Goal: Contribute content: Add original content to the website for others to see

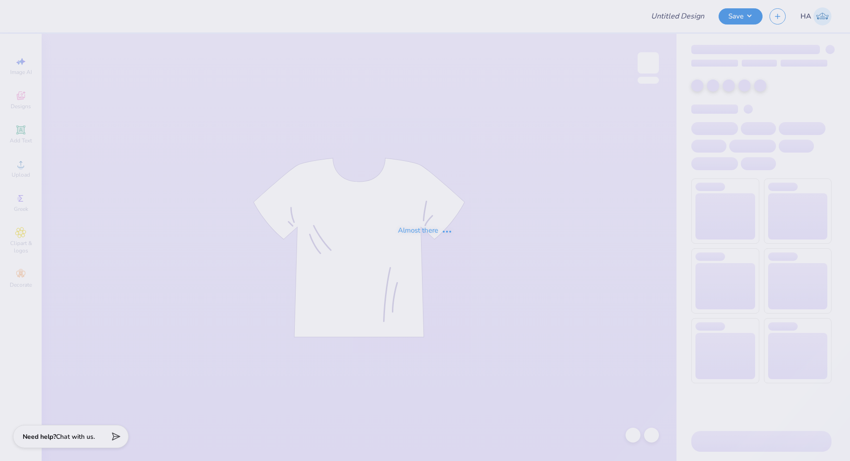
type input "Illi Volley Merch!"
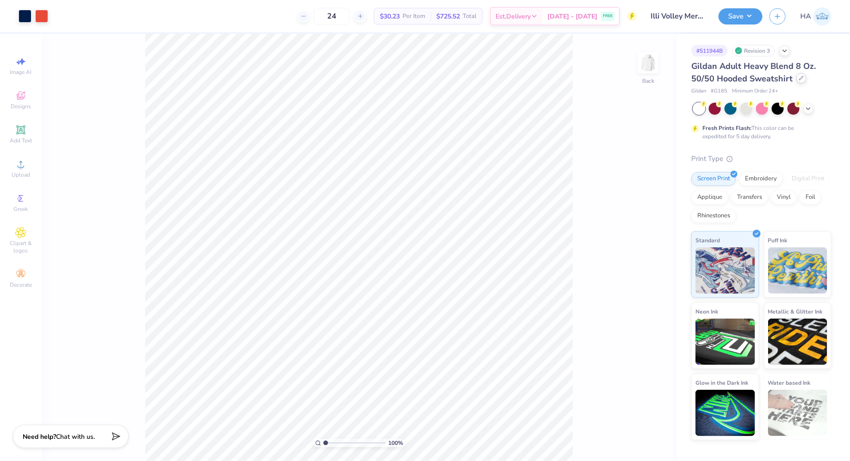
click at [802, 74] on div at bounding box center [801, 78] width 10 height 10
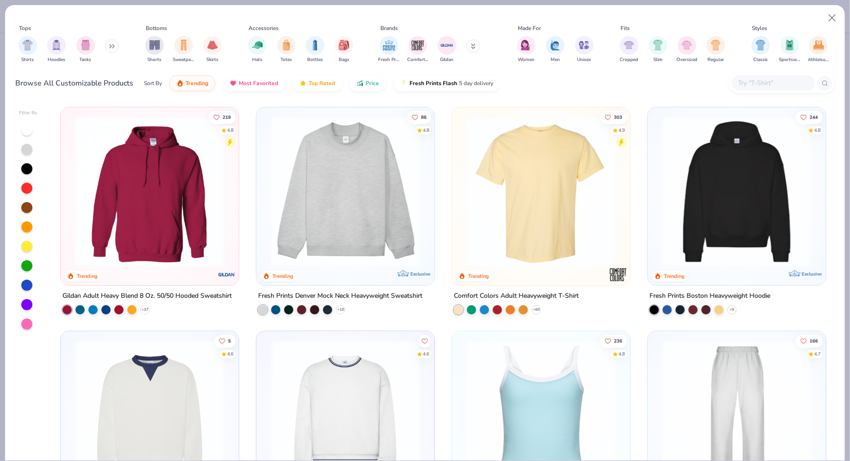
click at [758, 76] on div at bounding box center [773, 82] width 83 height 15
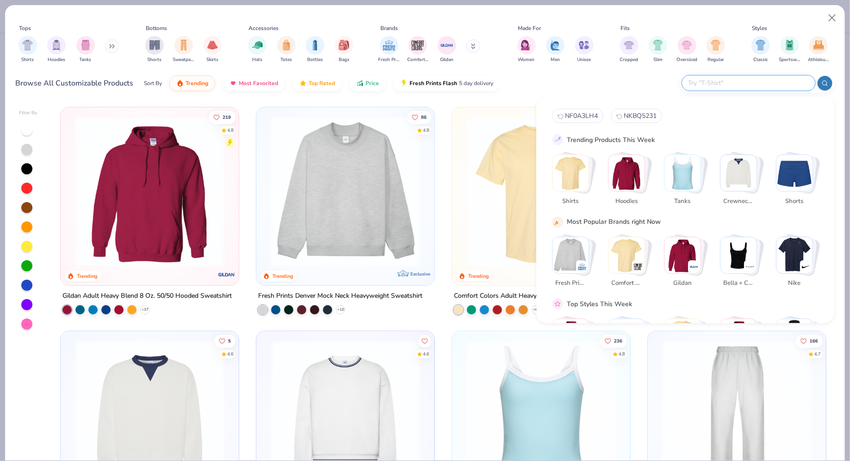
type input "1"
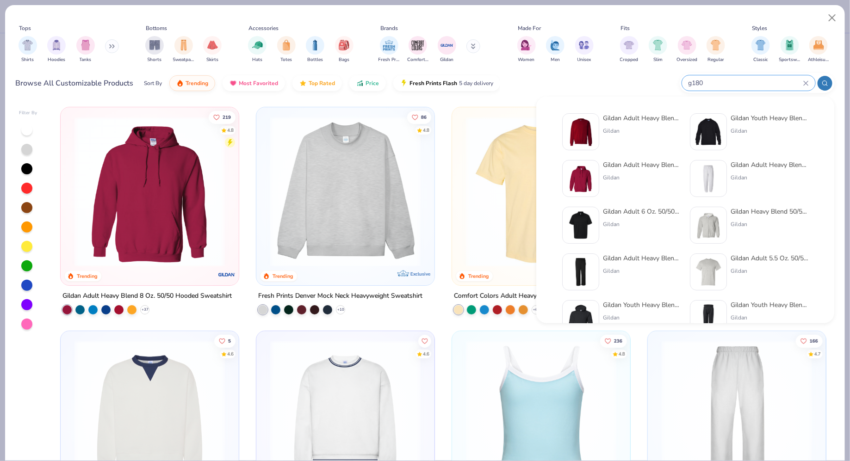
type input "g180"
click at [636, 132] on div "Gildan" at bounding box center [642, 131] width 78 height 8
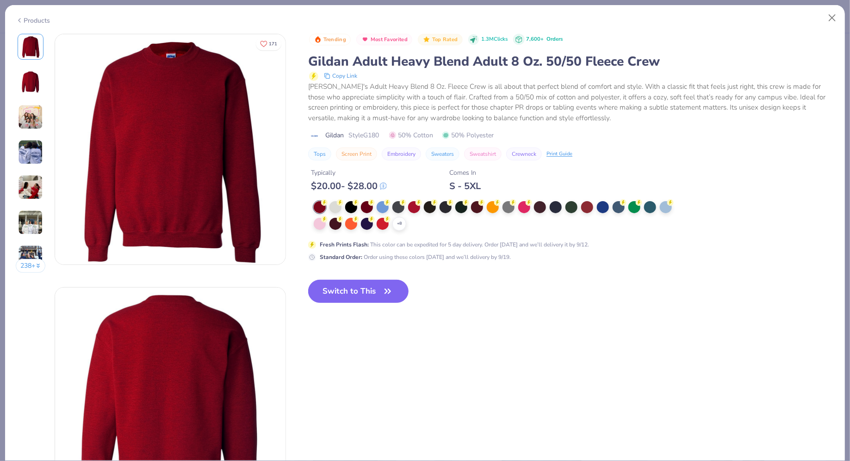
click at [0, 0] on icon at bounding box center [0, 0] width 0 height 0
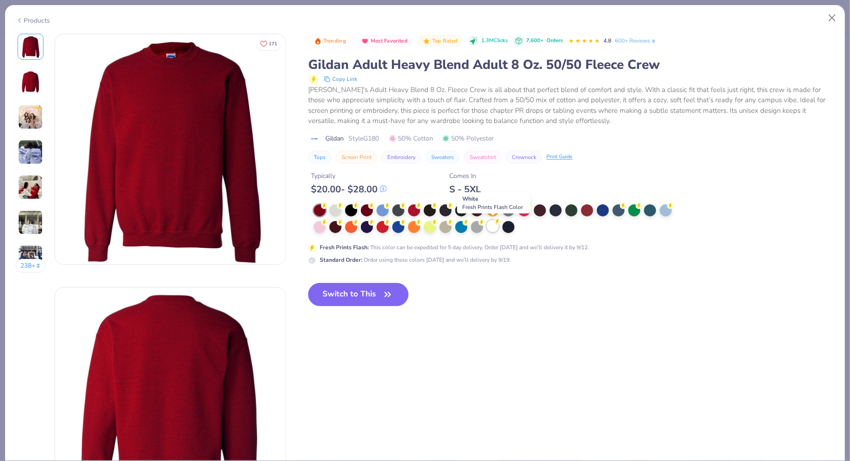
click at [495, 225] on div at bounding box center [493, 226] width 12 height 12
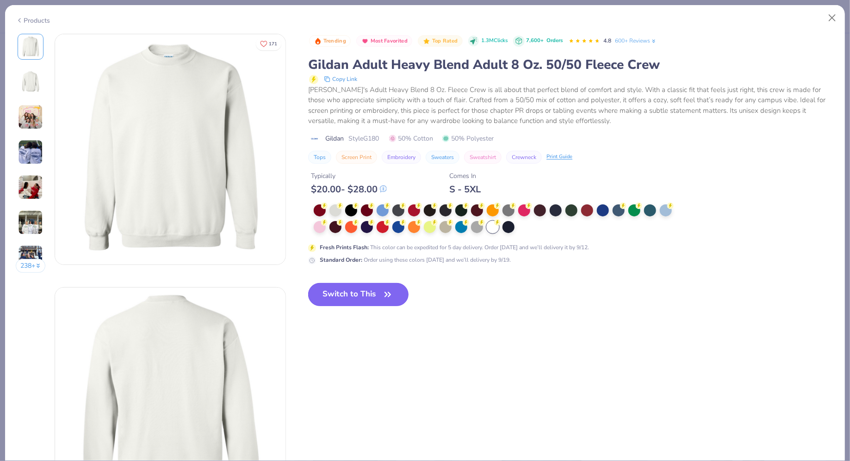
click at [356, 289] on button "Switch to This" at bounding box center [358, 294] width 100 height 23
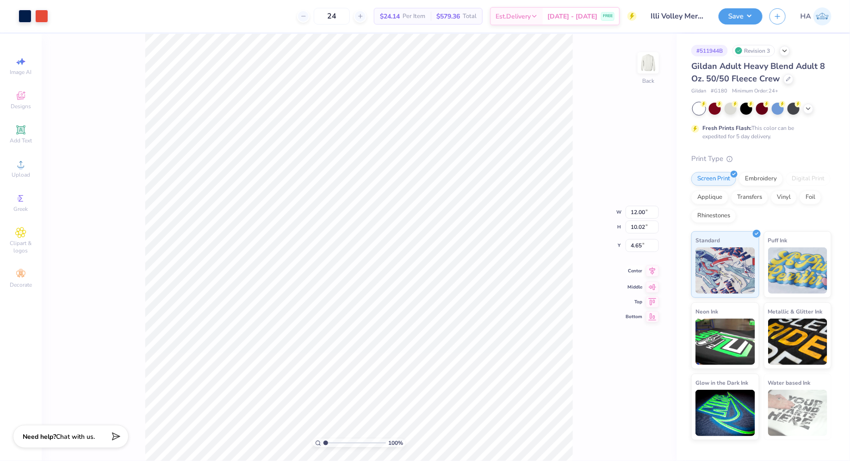
click at [651, 274] on icon at bounding box center [652, 271] width 13 height 11
click at [638, 207] on input "12.00" at bounding box center [642, 205] width 33 height 13
click at [637, 236] on input "4.65" at bounding box center [642, 238] width 33 height 13
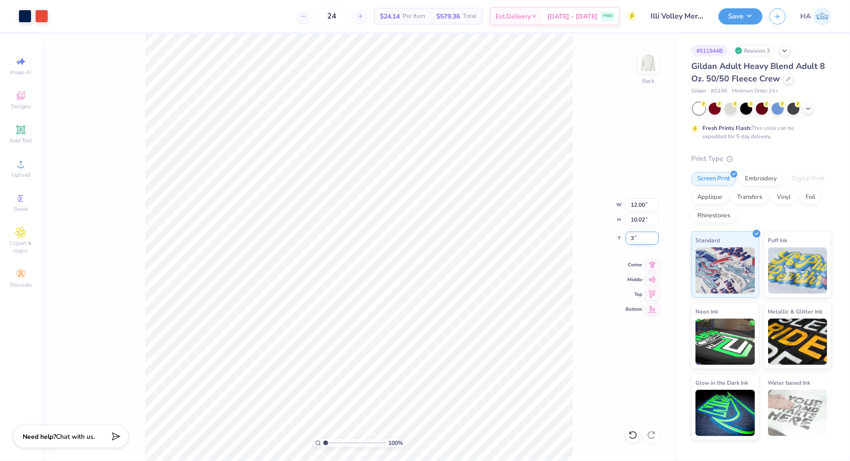
type input "3.00"
click at [742, 21] on button "Save" at bounding box center [741, 15] width 44 height 16
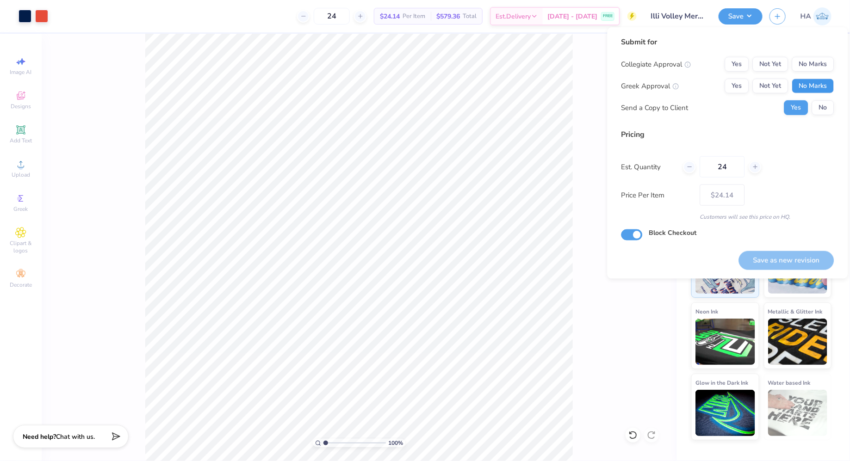
click at [825, 79] on button "No Marks" at bounding box center [813, 86] width 42 height 15
click at [825, 66] on button "No Marks" at bounding box center [813, 64] width 42 height 15
click at [801, 256] on button "Save as new revision" at bounding box center [786, 260] width 95 height 19
type input "$24.14"
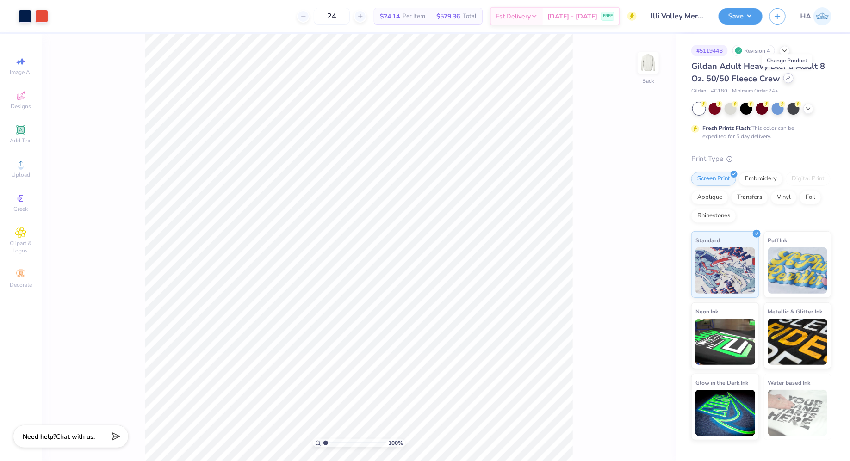
click at [791, 78] on div at bounding box center [788, 78] width 10 height 10
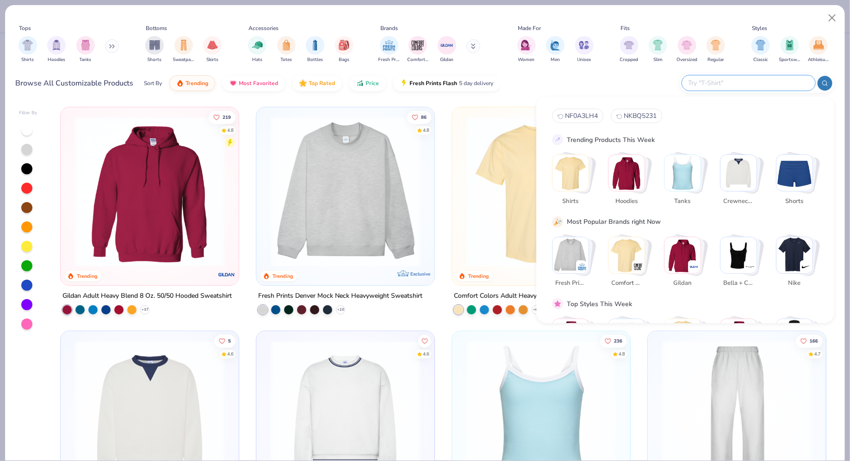
click at [777, 85] on input "text" at bounding box center [748, 83] width 121 height 11
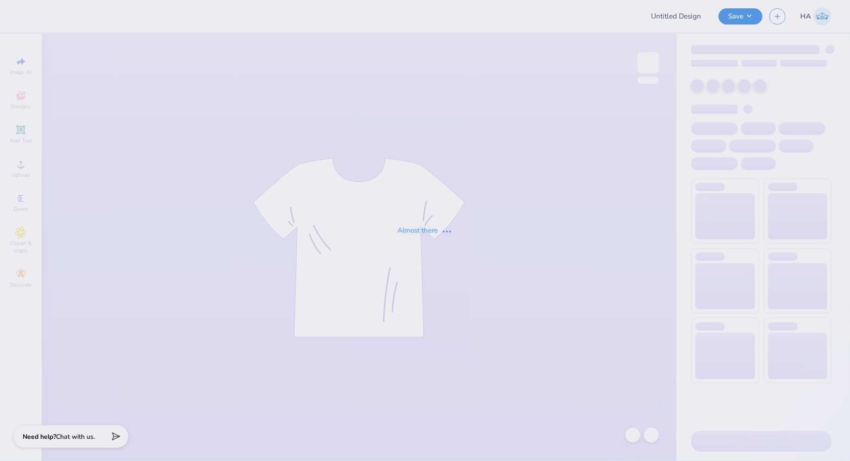
type input "Illi Volley Merch!"
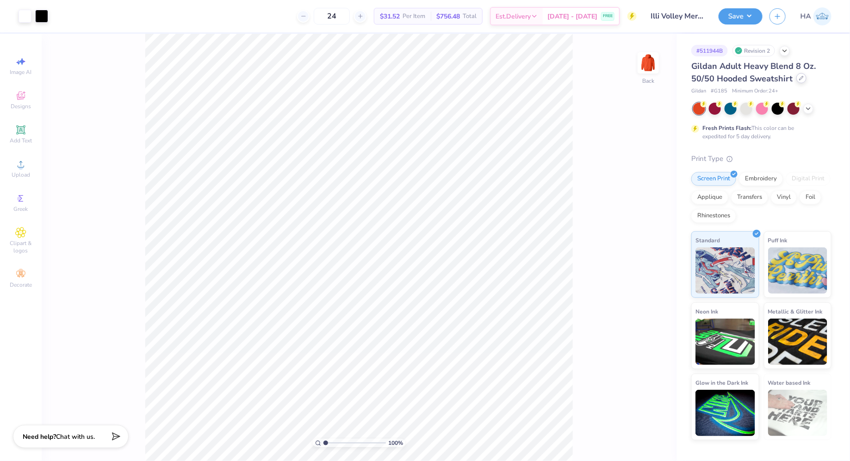
click at [801, 82] on div at bounding box center [801, 78] width 10 height 10
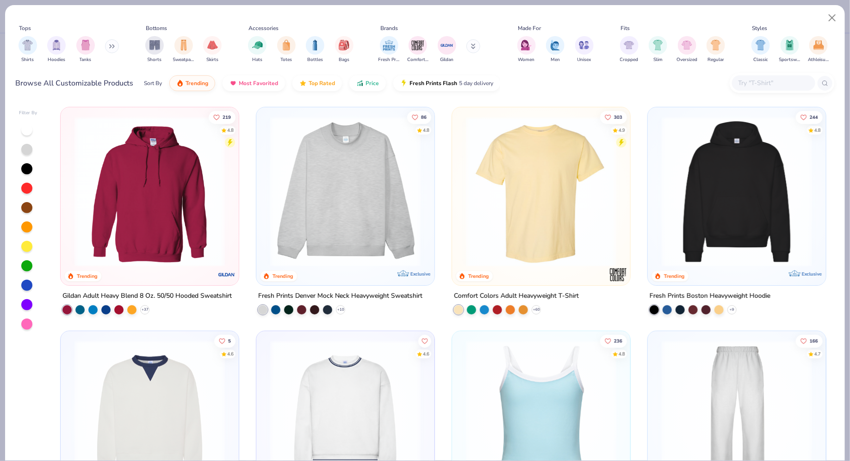
click at [755, 77] on div at bounding box center [773, 82] width 83 height 15
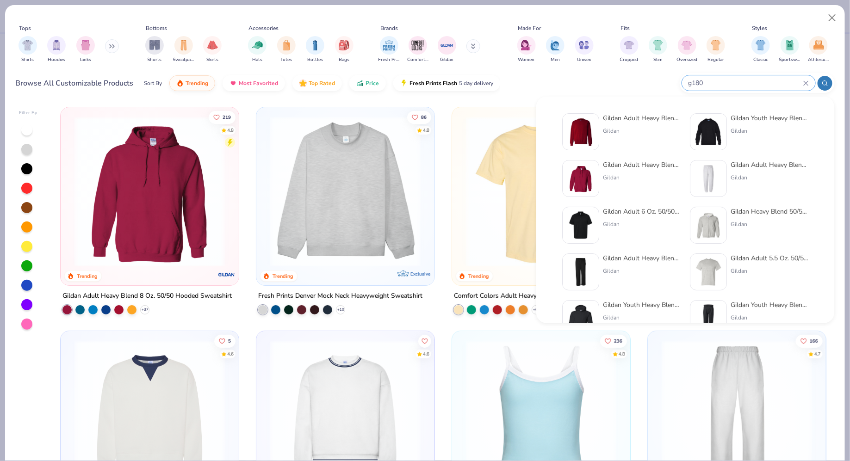
type input "g180"
click at [665, 140] on div "Gildan Adult Heavy Blend Adult 8 Oz. 50/50 Fleece Crew Gildan" at bounding box center [642, 131] width 78 height 37
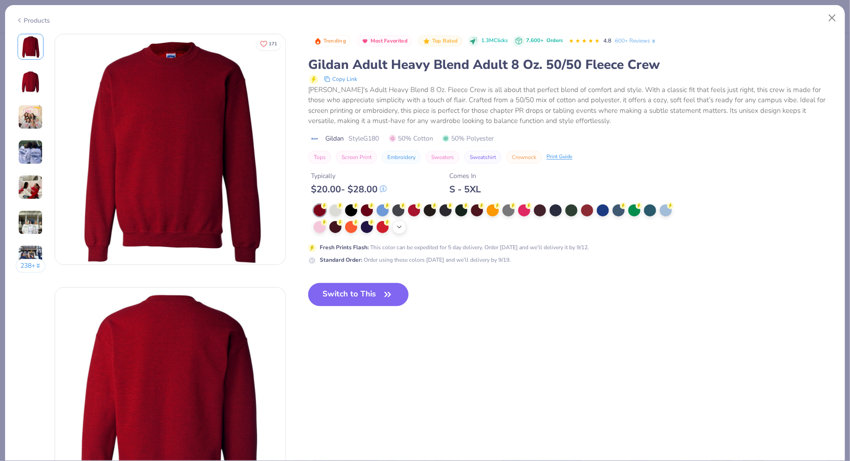
click at [397, 224] on icon at bounding box center [399, 227] width 7 height 7
click at [348, 224] on div at bounding box center [351, 226] width 12 height 12
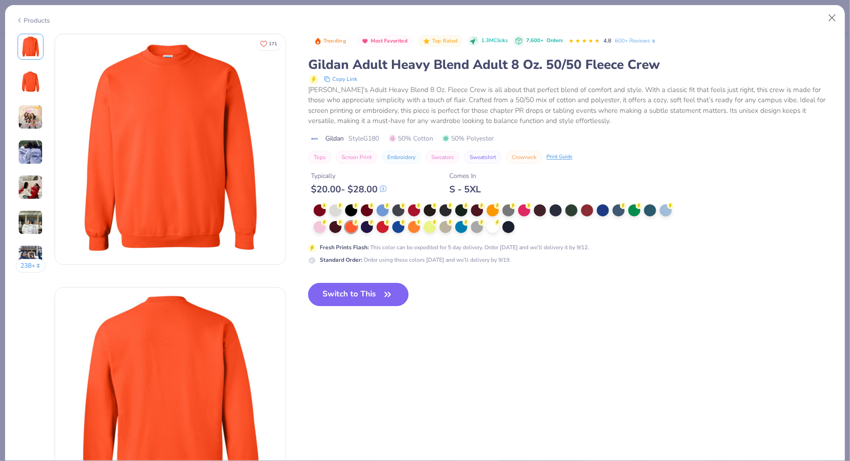
click at [369, 286] on button "Switch to This" at bounding box center [358, 294] width 100 height 23
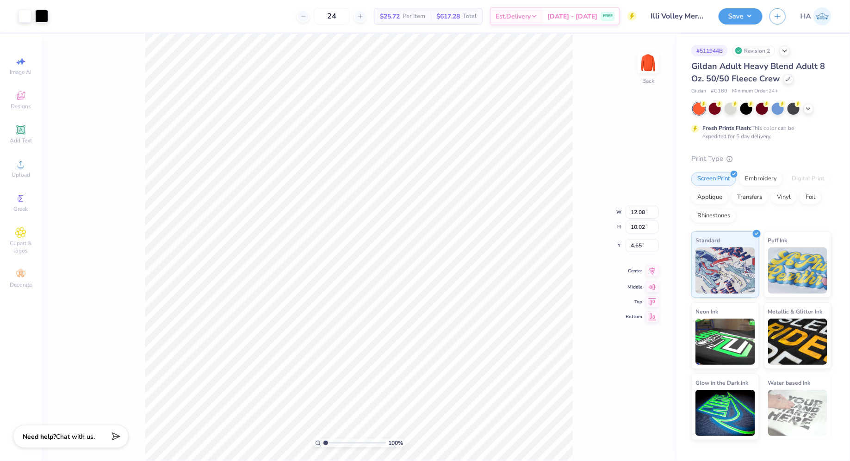
click at [654, 273] on icon at bounding box center [652, 271] width 13 height 11
click at [634, 236] on input "4.65" at bounding box center [642, 238] width 33 height 13
type input "3.00"
click at [747, 18] on button "Save" at bounding box center [741, 15] width 44 height 16
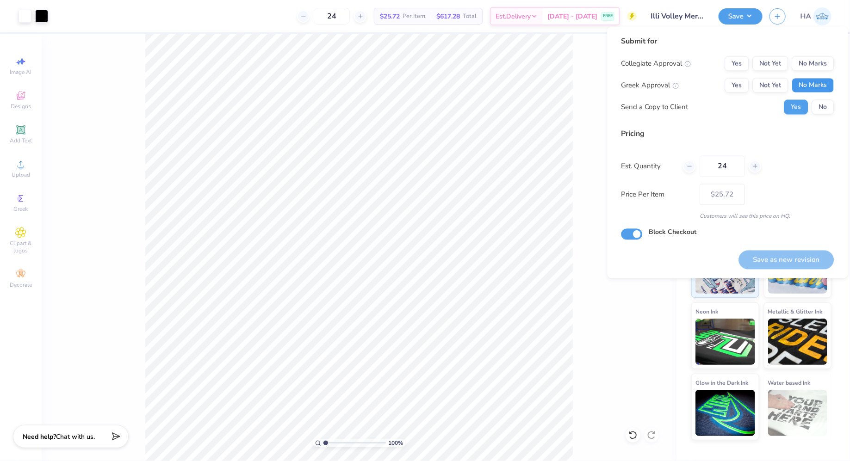
click at [814, 82] on button "No Marks" at bounding box center [813, 85] width 42 height 15
click at [827, 62] on button "No Marks" at bounding box center [813, 63] width 42 height 15
click at [779, 262] on button "Save as new revision" at bounding box center [786, 259] width 95 height 19
type input "$25.72"
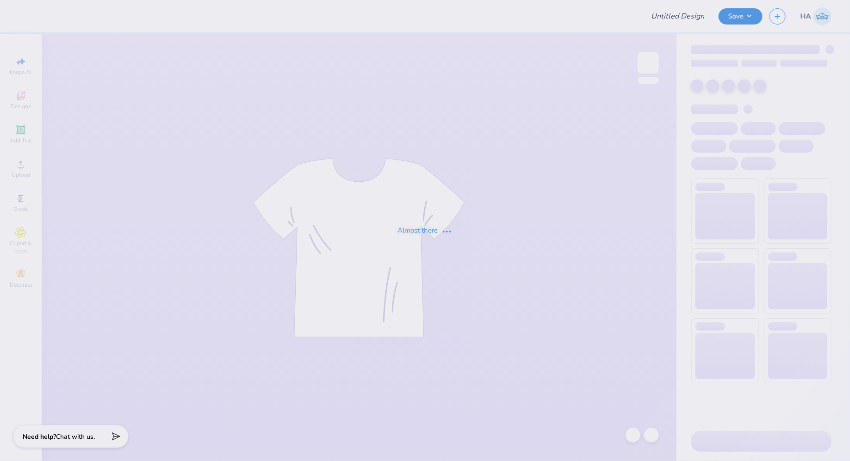
type input "Illi Volley Merch!"
type input "24"
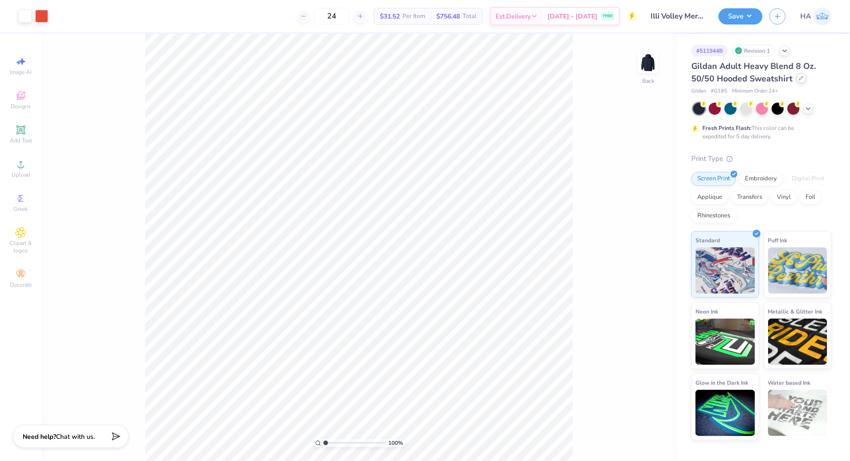
click at [802, 78] on icon at bounding box center [801, 78] width 5 height 5
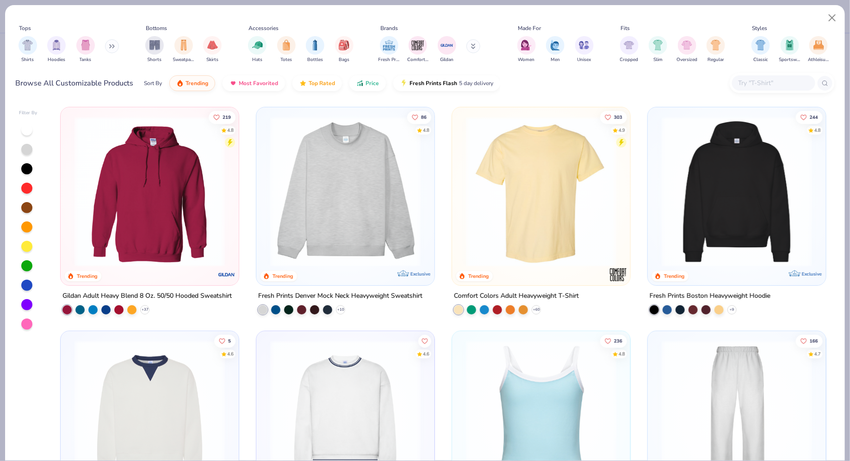
click at [766, 87] on input "text" at bounding box center [773, 83] width 71 height 11
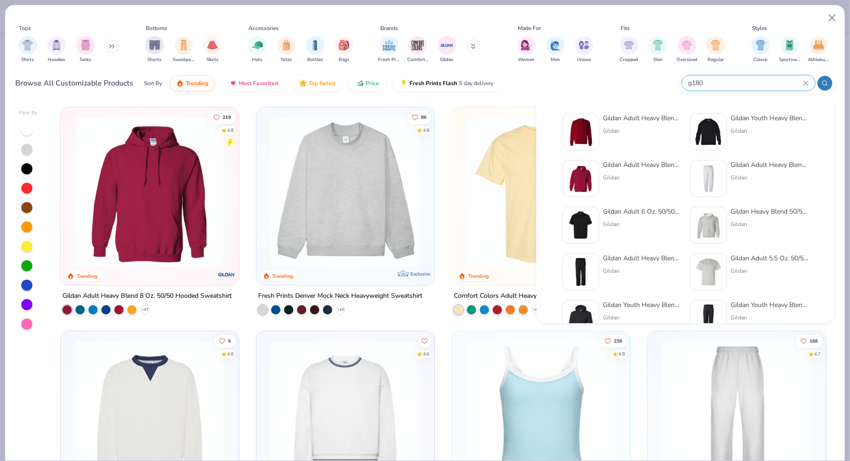
type input "g180"
click at [632, 124] on div "Gildan Adult Heavy Blend Adult 8 Oz. 50/50 Fleece Crew Gildan" at bounding box center [642, 131] width 78 height 37
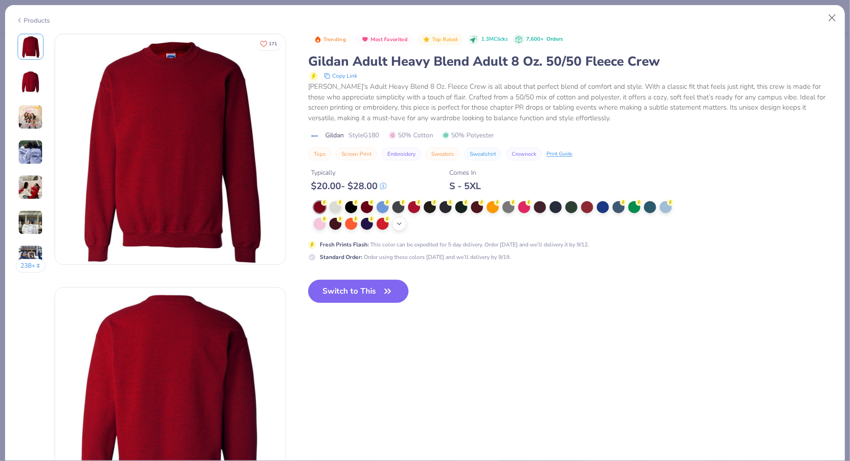
click at [398, 223] on icon at bounding box center [399, 223] width 7 height 7
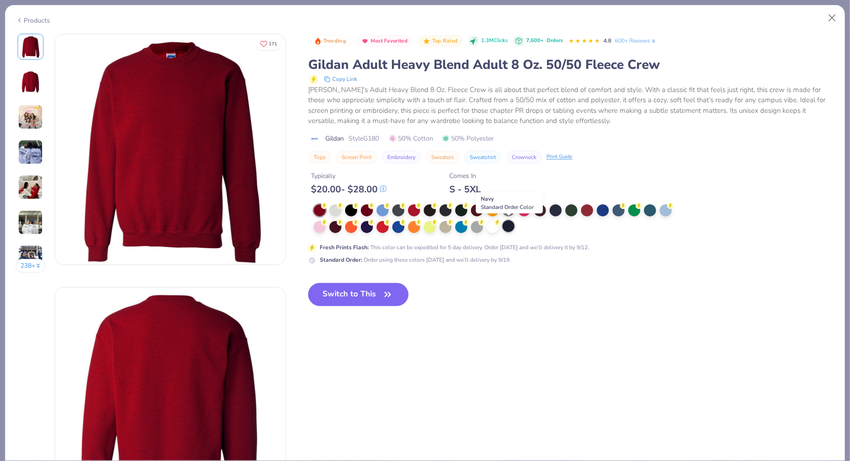
click at [511, 227] on div at bounding box center [509, 226] width 12 height 12
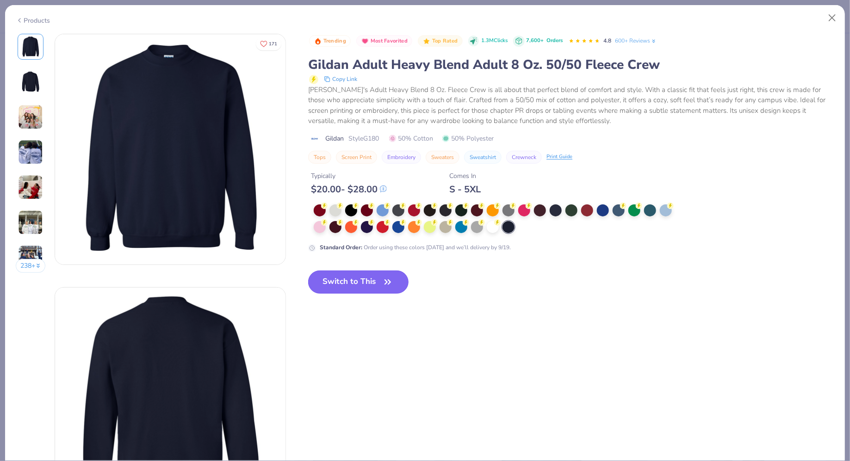
click at [390, 279] on icon "button" at bounding box center [387, 282] width 13 height 13
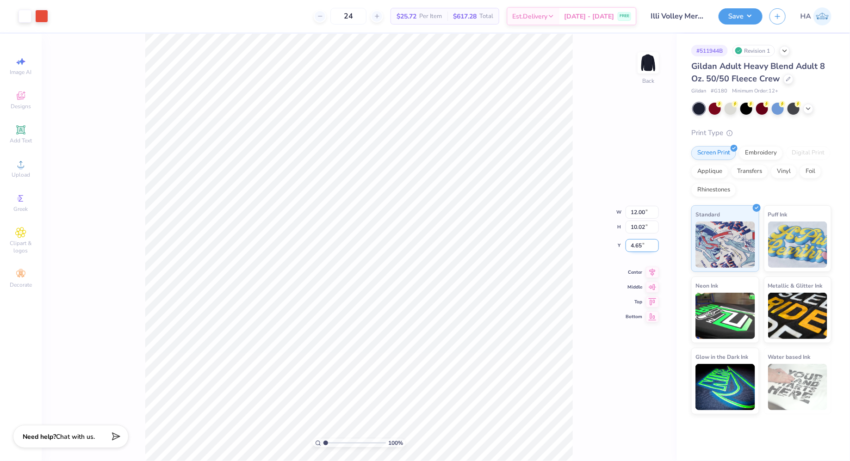
click at [642, 249] on input "4.65" at bounding box center [642, 245] width 33 height 13
click at [635, 246] on input "4.65" at bounding box center [642, 245] width 33 height 13
type input "3.00"
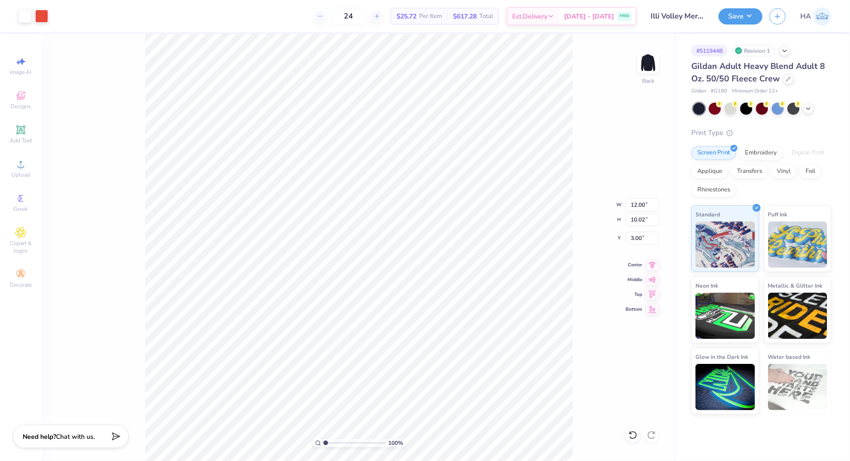
click at [672, 273] on div "100 % Back W 12.00 12.00 " H 10.02 10.02 " Y 3.00 3.00 " Center Middle Top Bott…" at bounding box center [359, 248] width 635 height 428
click at [652, 262] on icon at bounding box center [652, 263] width 13 height 11
click at [741, 12] on button "Save" at bounding box center [741, 15] width 44 height 16
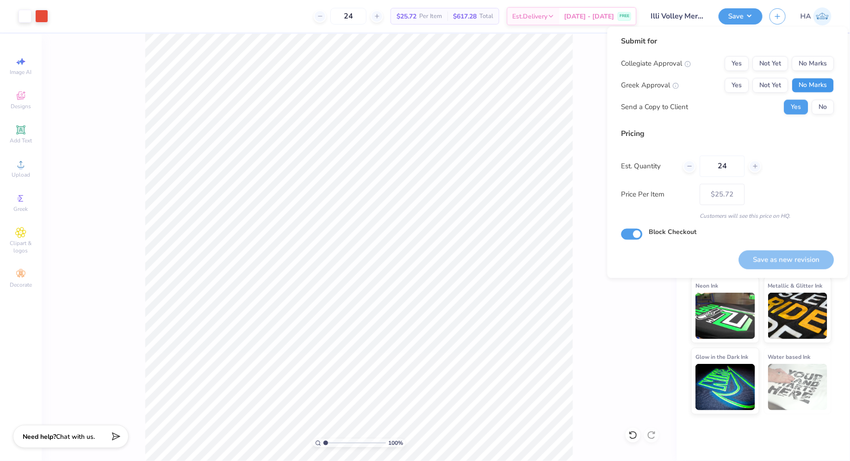
click at [814, 91] on button "No Marks" at bounding box center [813, 85] width 42 height 15
click at [814, 51] on div "Submit for Collegiate Approval Yes Not Yet No Marks Greek Approval Yes Not Yet …" at bounding box center [728, 79] width 213 height 86
click at [816, 57] on button "No Marks" at bounding box center [813, 63] width 42 height 15
click at [766, 258] on button "Save as new revision" at bounding box center [786, 259] width 95 height 19
type input "– –"
